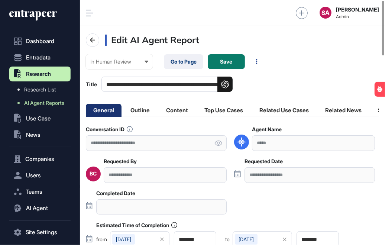
scroll to position [0, 0]
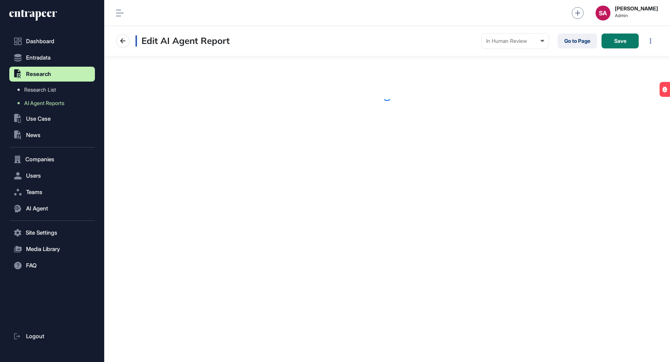
scroll to position [362, 566]
